Goal: Check status: Check status

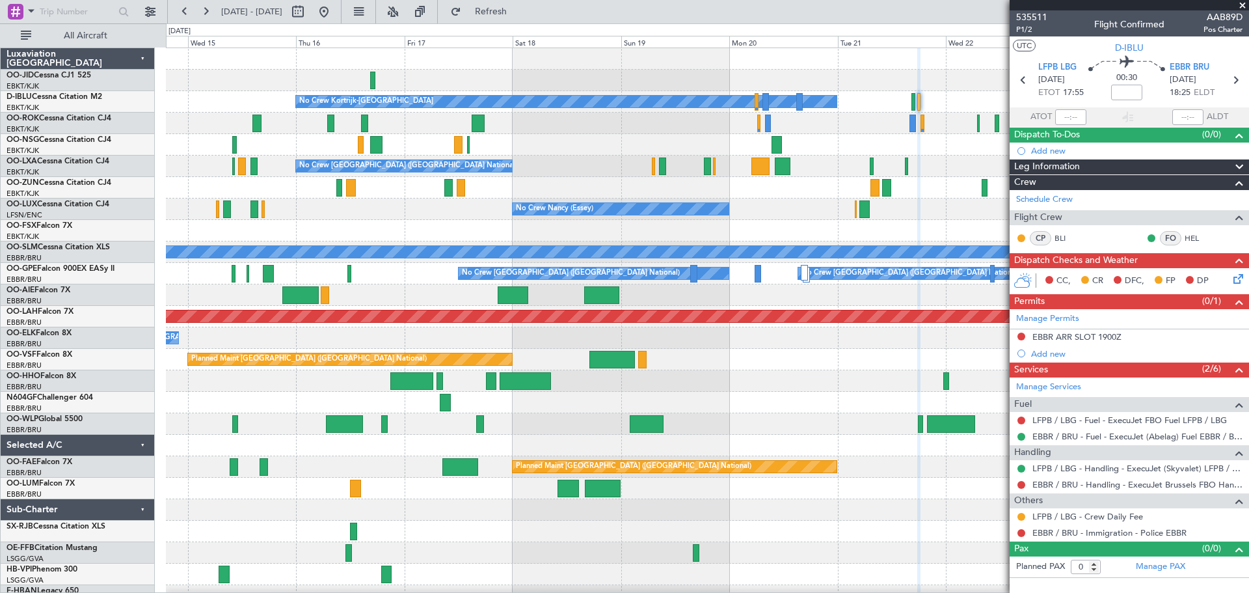
click at [844, 132] on div "Planned Maint Kortrijk-[GEOGRAPHIC_DATA]" at bounding box center [707, 123] width 1082 height 21
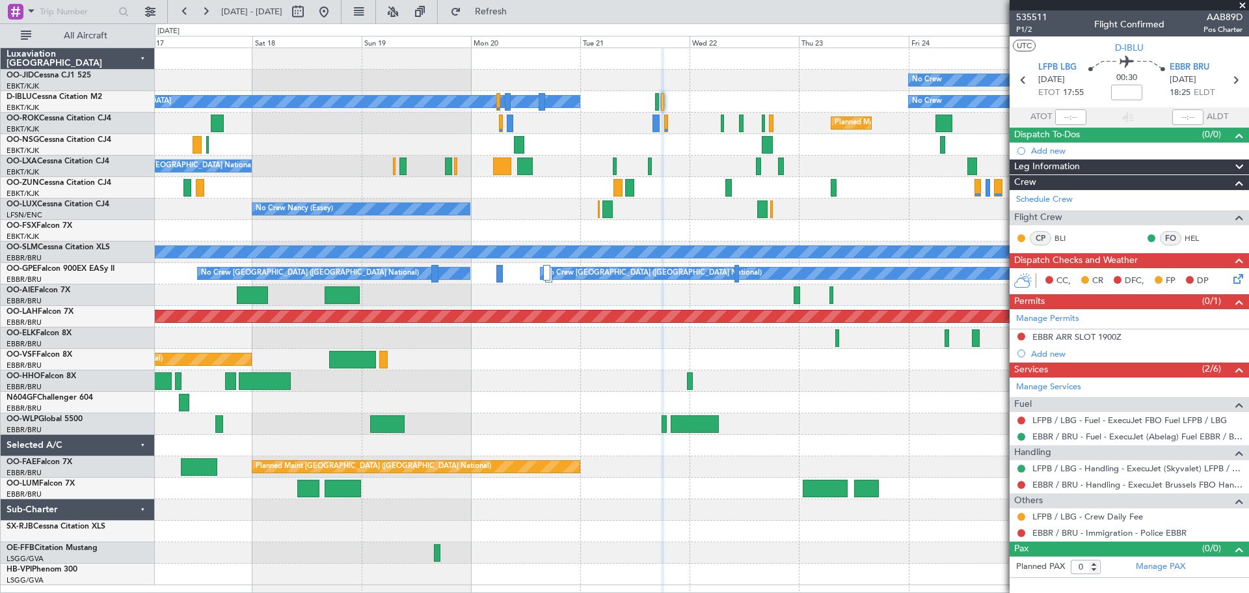
click at [269, 165] on div "No Crew Planned Maint [GEOGRAPHIC_DATA]-[GEOGRAPHIC_DATA] No Crew Kortrijk-[GEO…" at bounding box center [701, 316] width 1093 height 537
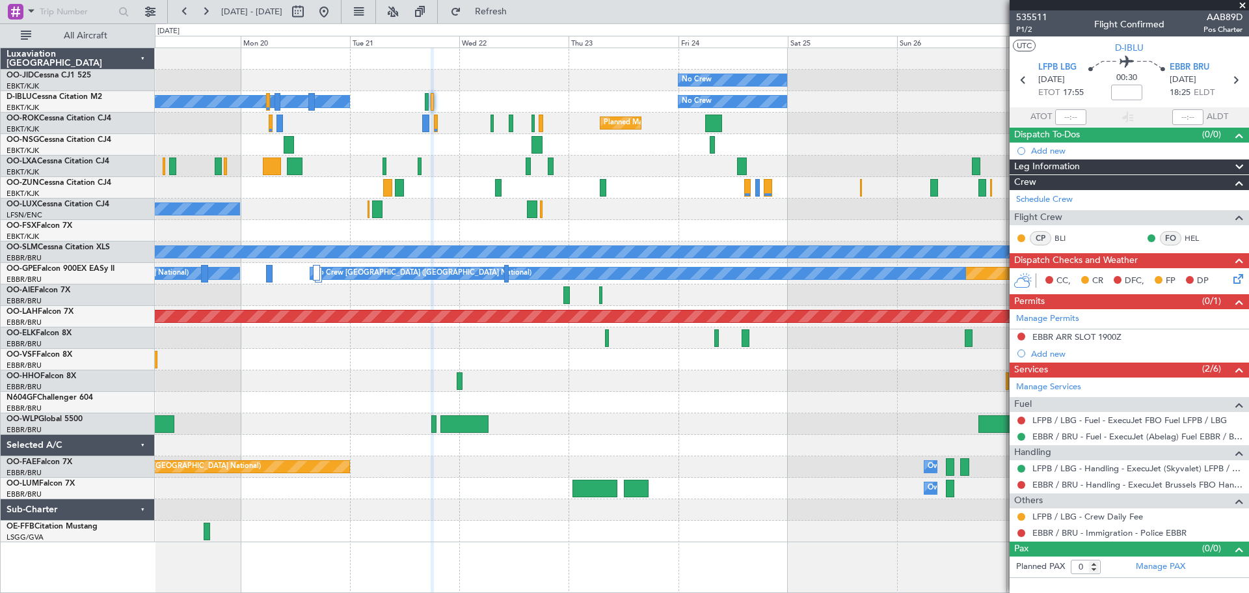
click at [501, 85] on div "No Crew Planned Maint [GEOGRAPHIC_DATA]-[GEOGRAPHIC_DATA]" at bounding box center [701, 80] width 1093 height 21
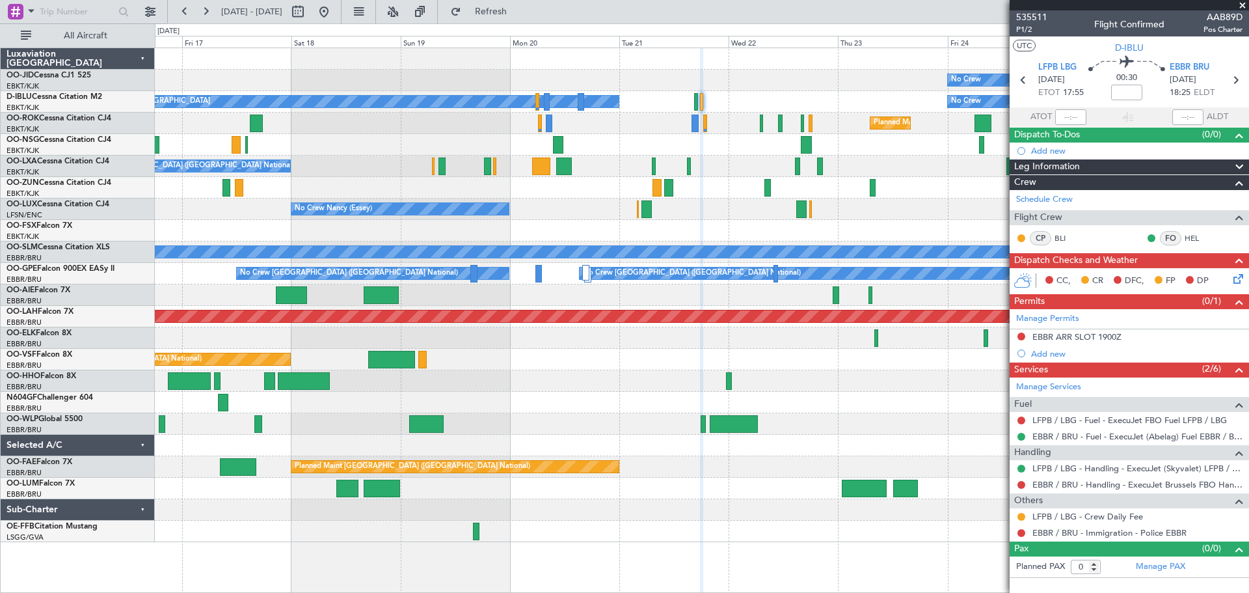
click at [933, 200] on div "No Crew Planned Maint [GEOGRAPHIC_DATA]-[GEOGRAPHIC_DATA] No Crew Kortrijk-[GEO…" at bounding box center [701, 295] width 1093 height 494
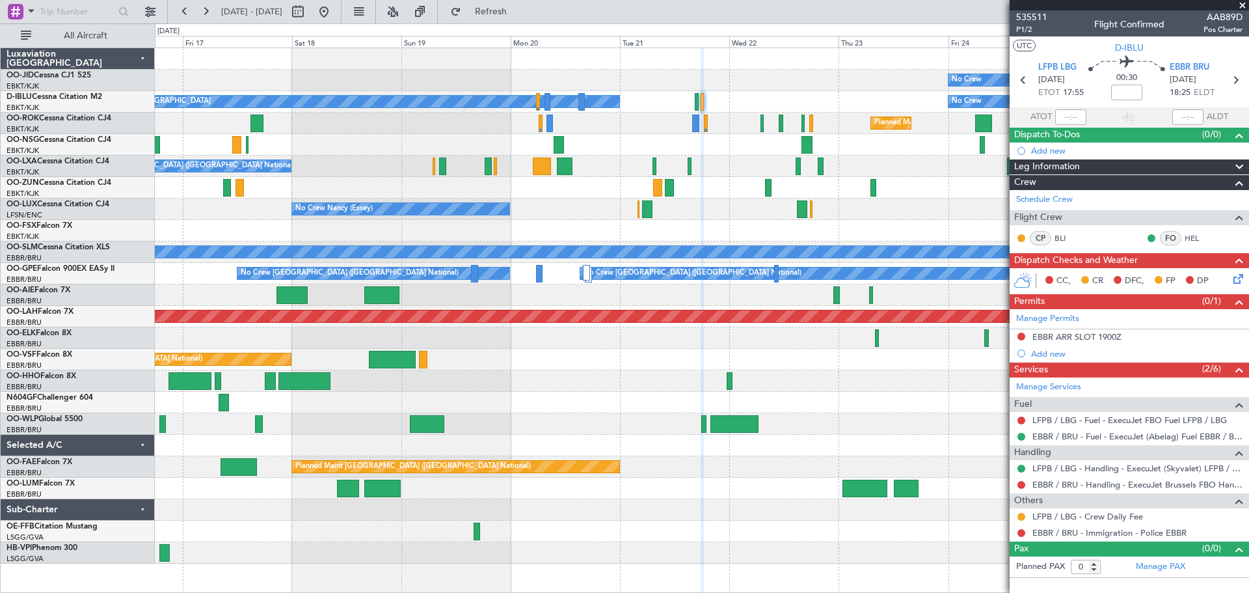
click at [1243, 1] on span at bounding box center [1242, 6] width 13 height 12
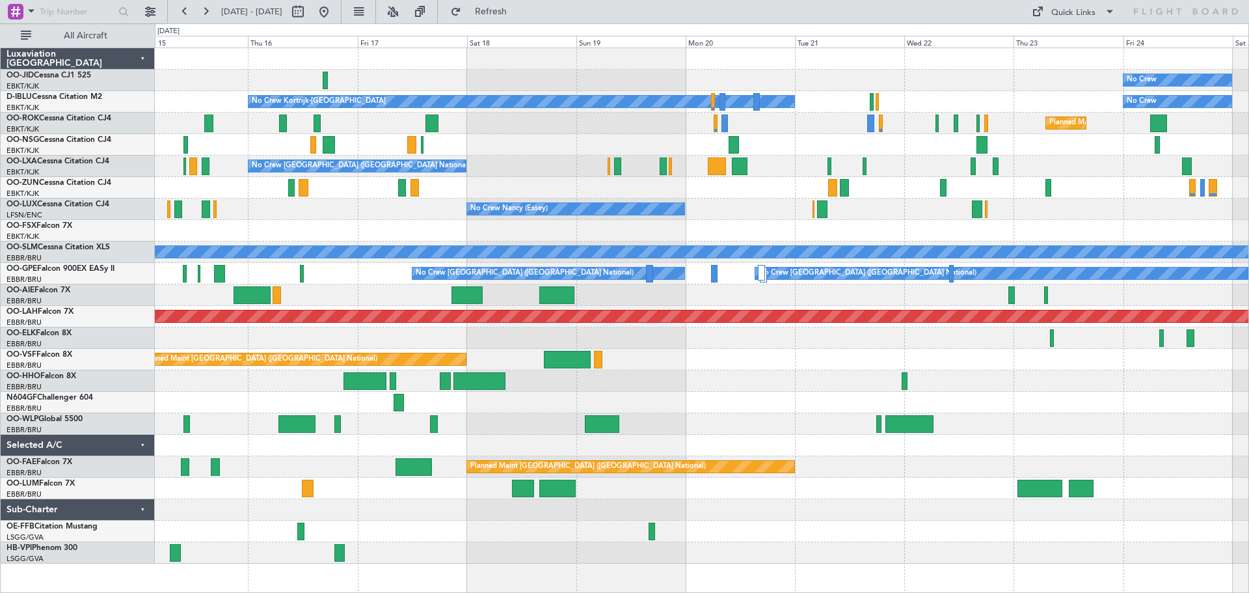
click at [844, 226] on div at bounding box center [701, 230] width 1093 height 21
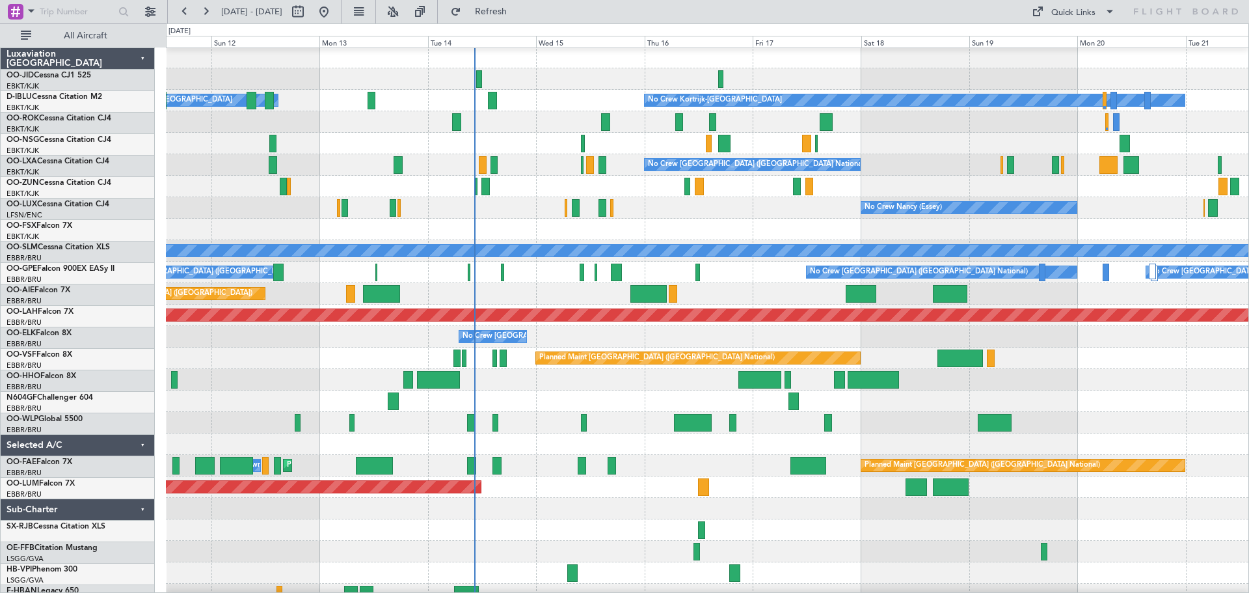
scroll to position [1, 0]
click at [751, 219] on div "Planned Maint Kortrijk-[GEOGRAPHIC_DATA]" at bounding box center [707, 229] width 1082 height 21
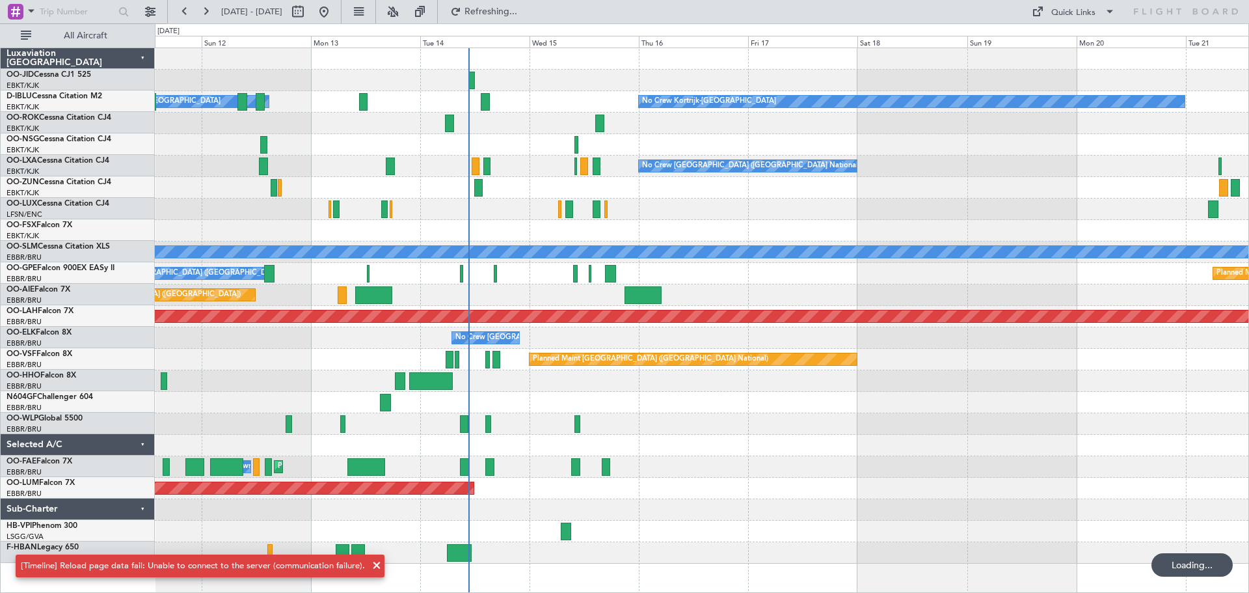
scroll to position [0, 0]
